Goal: Information Seeking & Learning: Learn about a topic

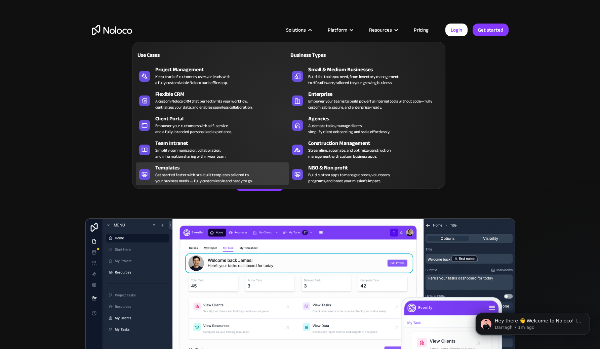
click at [246, 181] on div "Get started faster with pre-built templates tailored to your business needs — f…" at bounding box center [203, 178] width 97 height 12
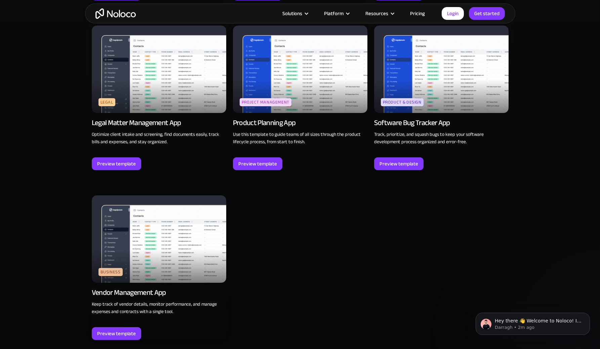
scroll to position [1932, 0]
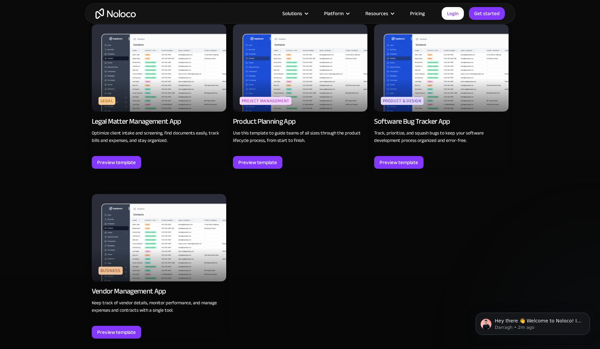
click at [177, 239] on img at bounding box center [159, 237] width 134 height 87
